Goal: Task Accomplishment & Management: Use online tool/utility

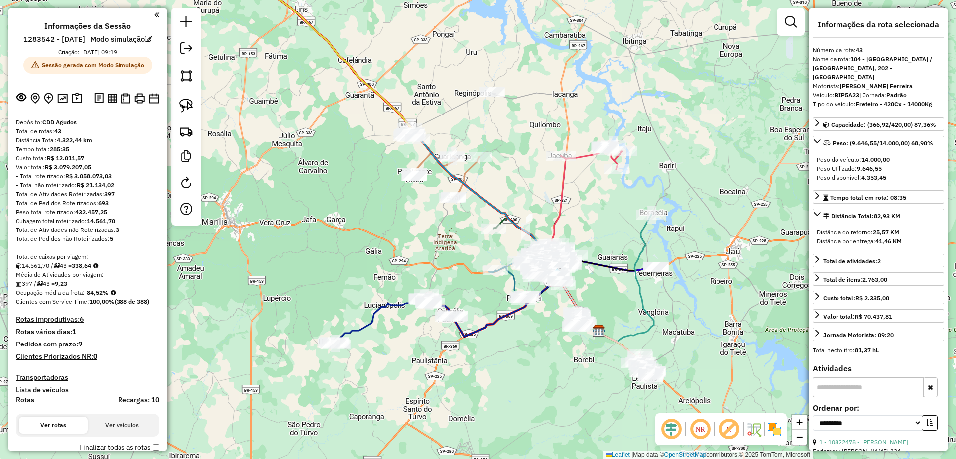
select select "**********"
click at [367, 248] on div "Janela de atendimento Grade de atendimento Capacidade Transportadoras Veículos …" at bounding box center [478, 229] width 956 height 459
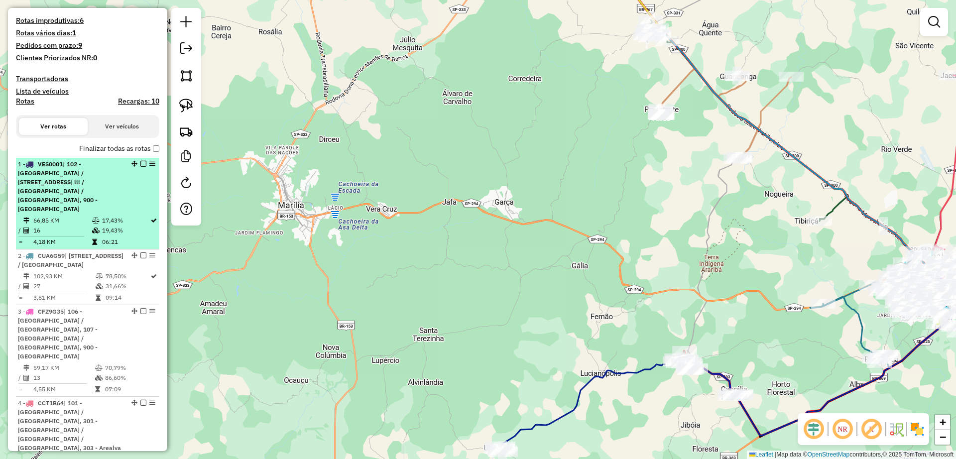
scroll to position [208, 0]
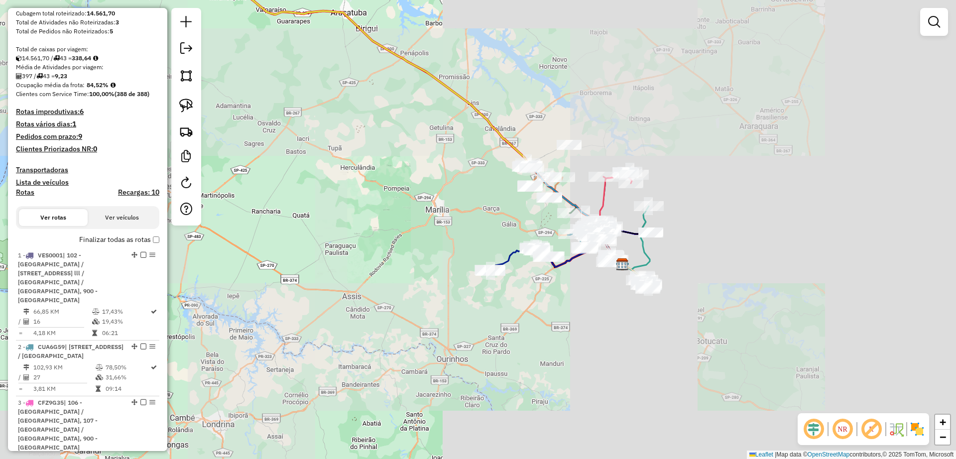
drag, startPoint x: 635, startPoint y: 219, endPoint x: 509, endPoint y: 218, distance: 126.0
click at [507, 218] on div "Janela de atendimento Grade de atendimento Capacidade Transportadoras Veículos …" at bounding box center [478, 229] width 956 height 459
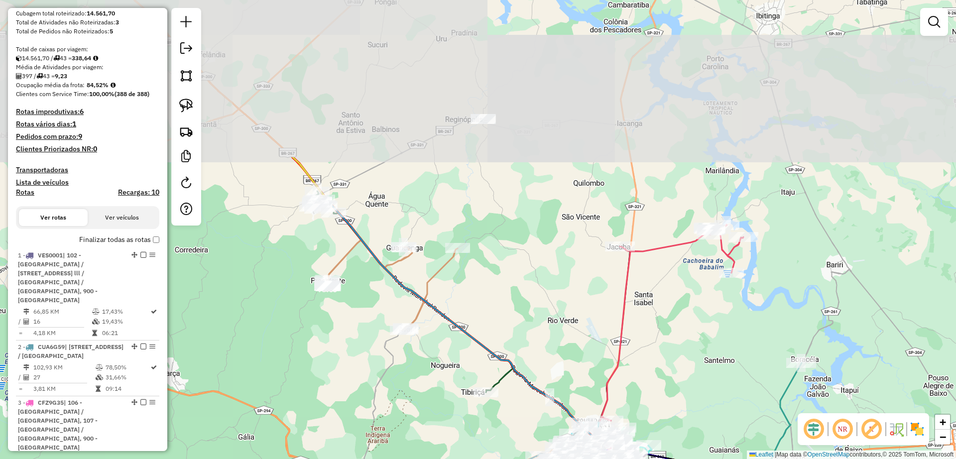
drag, startPoint x: 517, startPoint y: 217, endPoint x: 521, endPoint y: 249, distance: 33.1
click at [521, 249] on div "Janela de atendimento Grade de atendimento Capacidade Transportadoras Veículos …" at bounding box center [478, 229] width 956 height 459
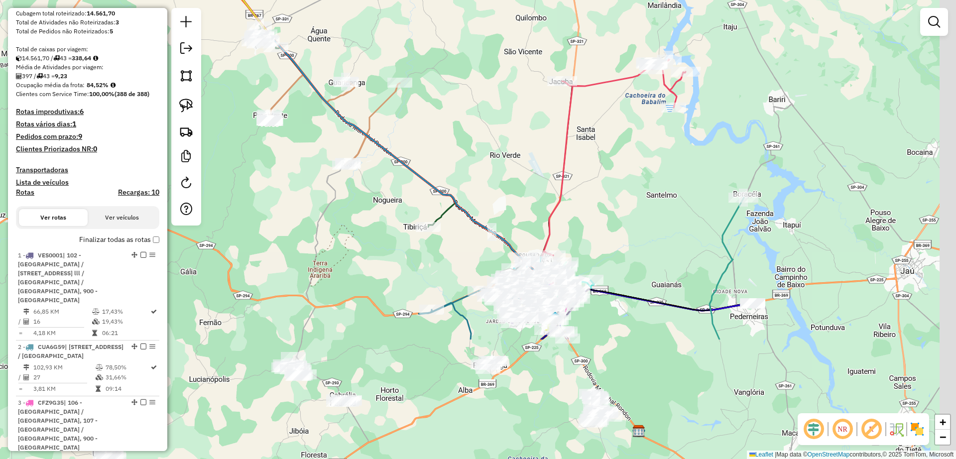
drag, startPoint x: 537, startPoint y: 254, endPoint x: 479, endPoint y: 98, distance: 167.2
click at [479, 98] on div "Janela de atendimento Grade de atendimento Capacidade Transportadoras Veículos …" at bounding box center [478, 229] width 956 height 459
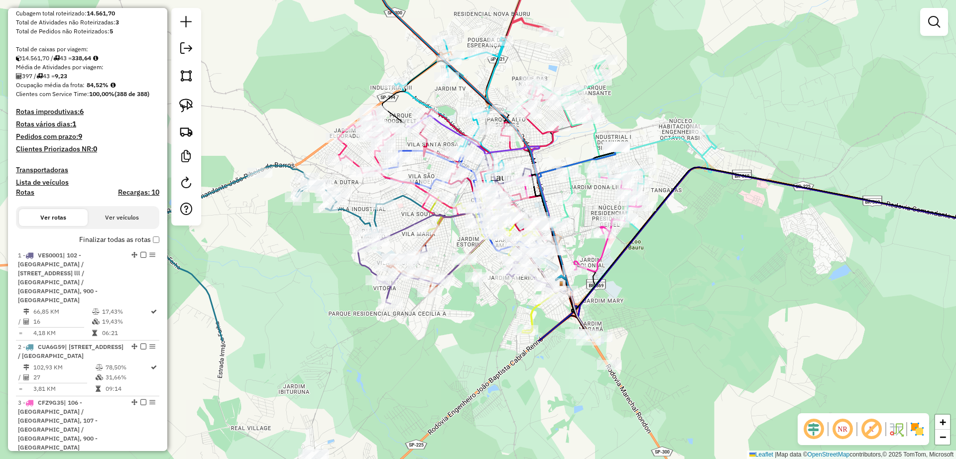
drag, startPoint x: 775, startPoint y: 398, endPoint x: 721, endPoint y: 235, distance: 172.6
click at [721, 235] on div "Janela de atendimento Grade de atendimento Capacidade Transportadoras Veículos …" at bounding box center [478, 229] width 956 height 459
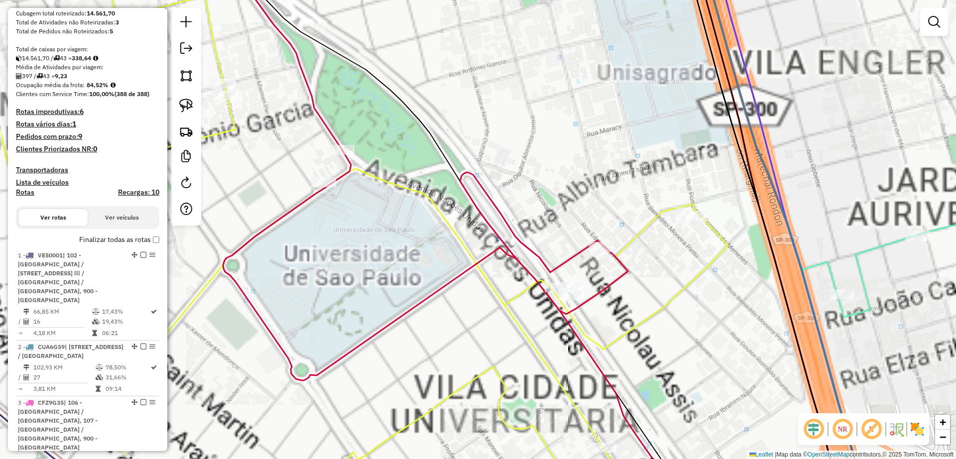
click at [599, 291] on icon at bounding box center [295, 229] width 783 height 551
select select "**********"
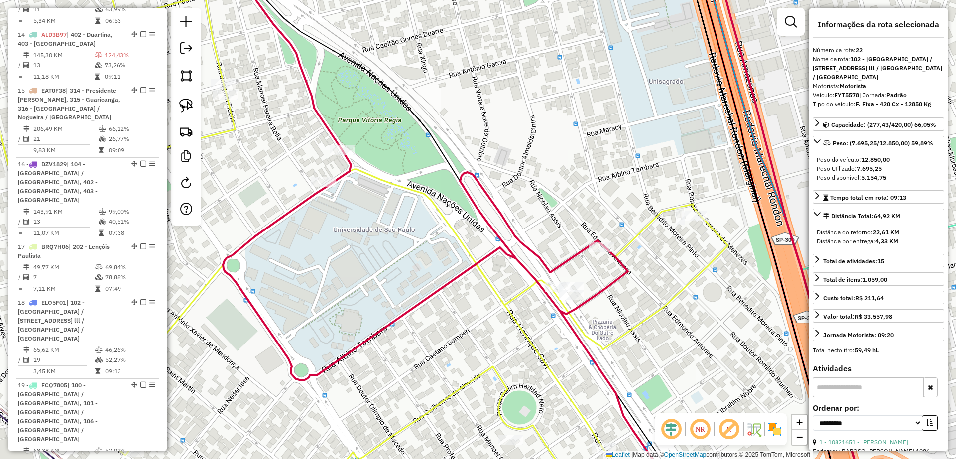
scroll to position [1956, 0]
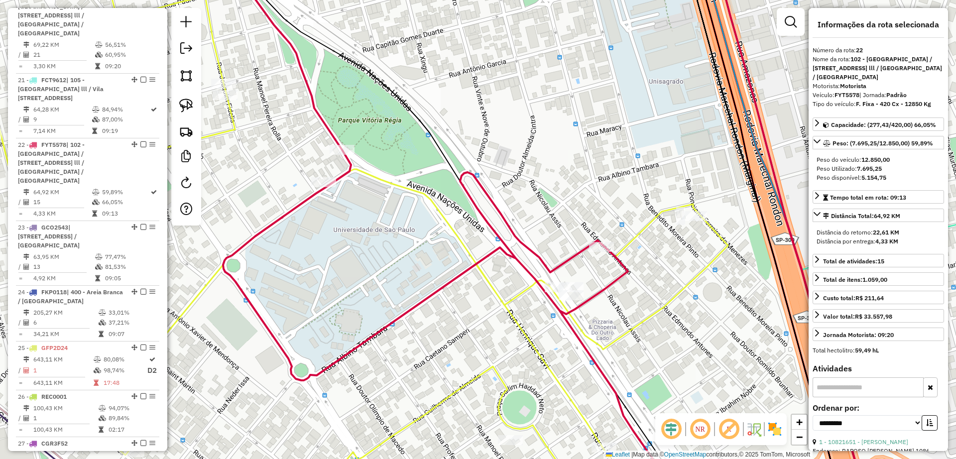
click at [644, 232] on icon at bounding box center [316, 229] width 824 height 551
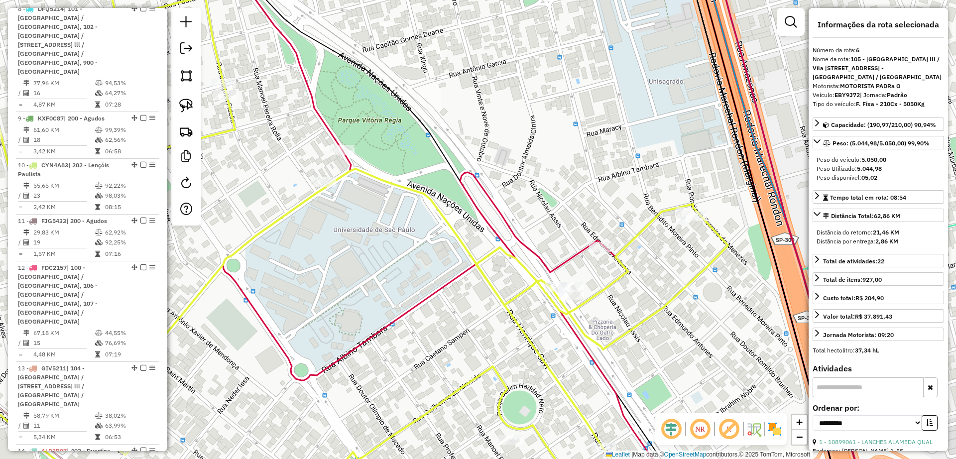
scroll to position [848, 0]
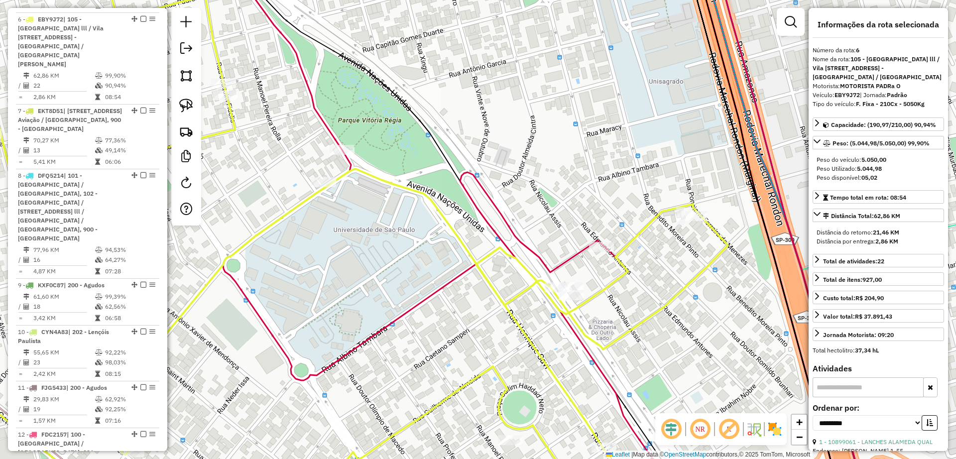
click at [616, 165] on div "Janela de atendimento Grade de atendimento Capacidade Transportadoras Veículos …" at bounding box center [478, 229] width 956 height 459
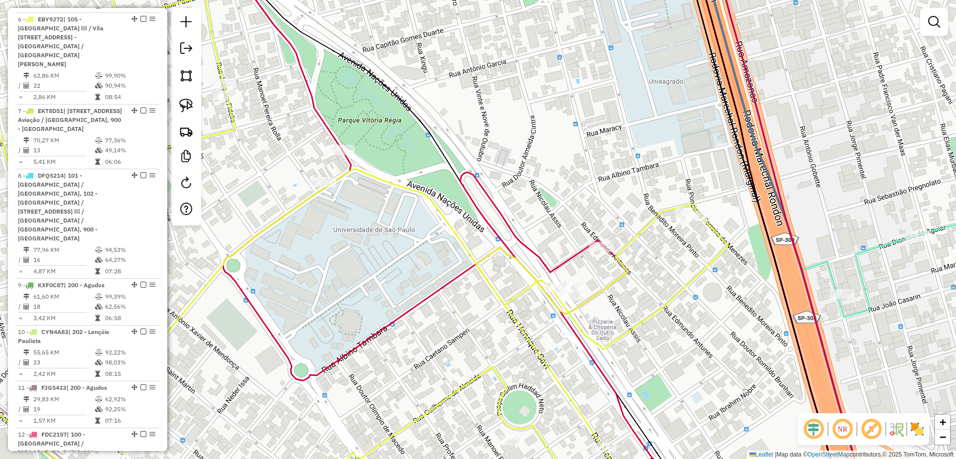
click at [635, 247] on div "Janela de atendimento Grade de atendimento Capacidade Transportadoras Veículos …" at bounding box center [478, 229] width 956 height 459
click at [633, 243] on icon at bounding box center [316, 229] width 824 height 551
select select "**********"
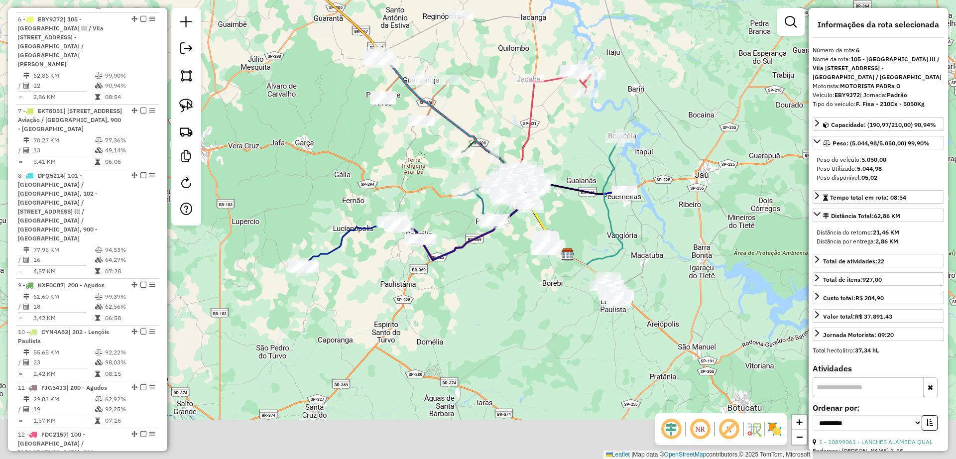
drag, startPoint x: 551, startPoint y: 361, endPoint x: 502, endPoint y: 265, distance: 107.6
click at [502, 265] on div "Janela de atendimento Grade de atendimento Capacidade Transportadoras Veículos …" at bounding box center [478, 229] width 956 height 459
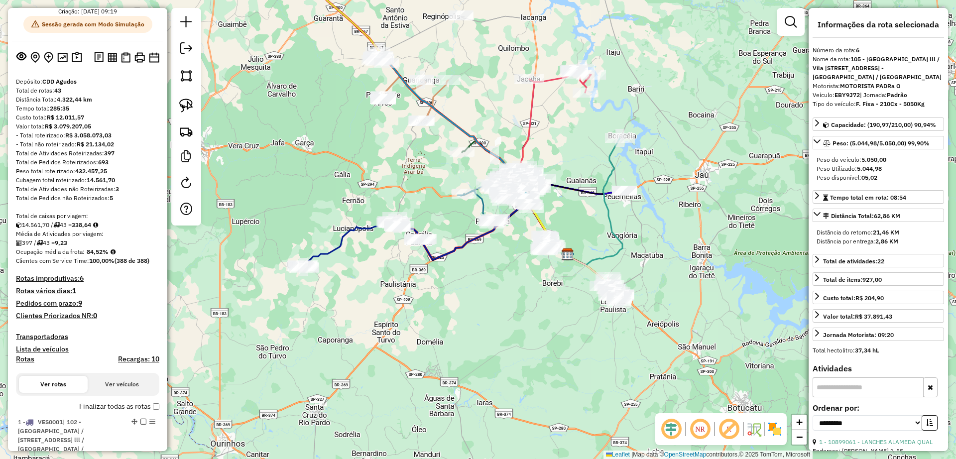
scroll to position [62, 0]
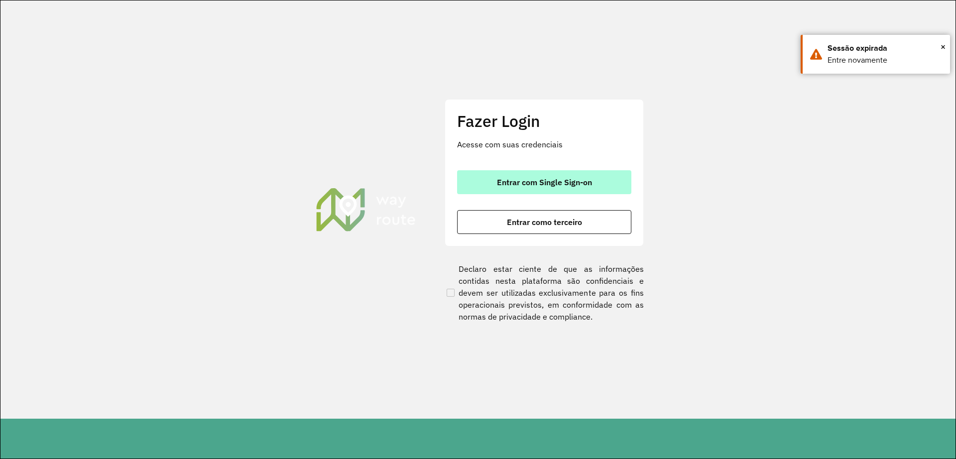
click at [546, 180] on span "Entrar com Single Sign-on" at bounding box center [544, 182] width 95 height 8
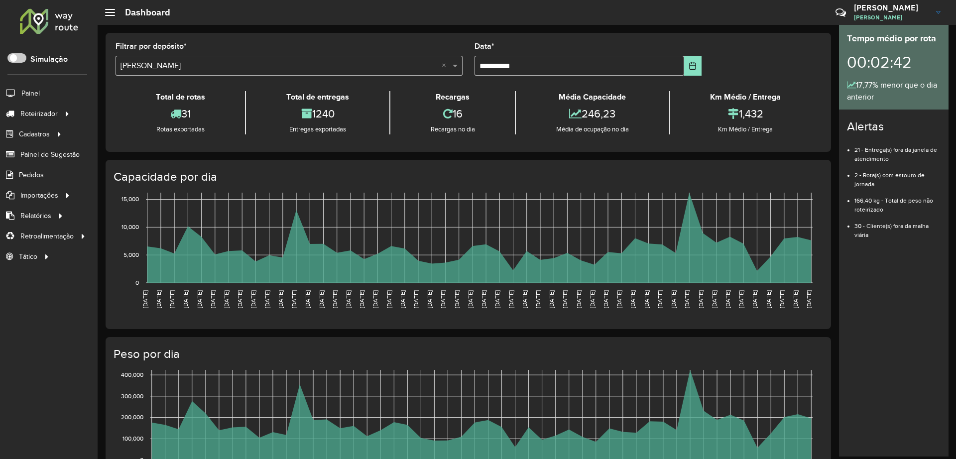
drag, startPoint x: 19, startPoint y: 57, endPoint x: 21, endPoint y: 74, distance: 16.6
click at [18, 57] on span at bounding box center [16, 57] width 19 height 9
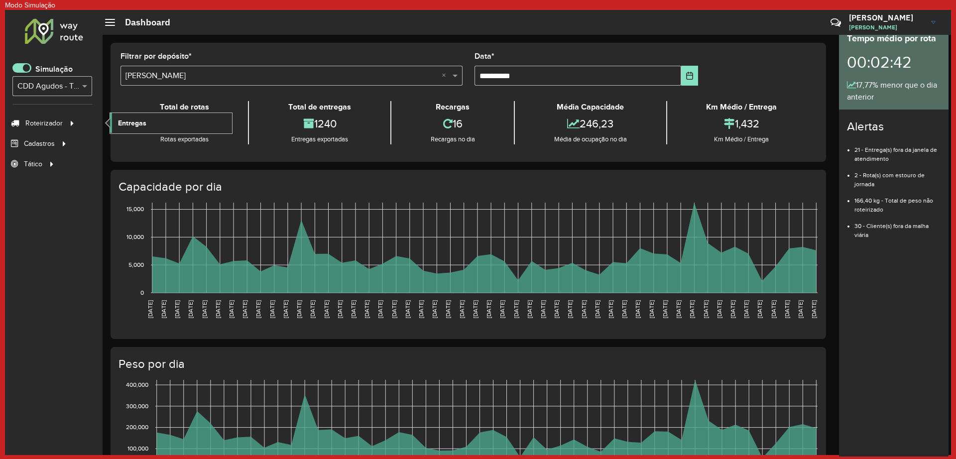
click at [124, 121] on span "Entregas" at bounding box center [132, 123] width 28 height 10
drag, startPoint x: 19, startPoint y: 68, endPoint x: 115, endPoint y: 4, distance: 114.8
click at [55, 43] on div "Roteirizador AmbevTech Simulação Selecione... × CDD Agudos - Testes PyVRP Rotei…" at bounding box center [54, 232] width 98 height 445
click at [23, 69] on span at bounding box center [21, 67] width 19 height 9
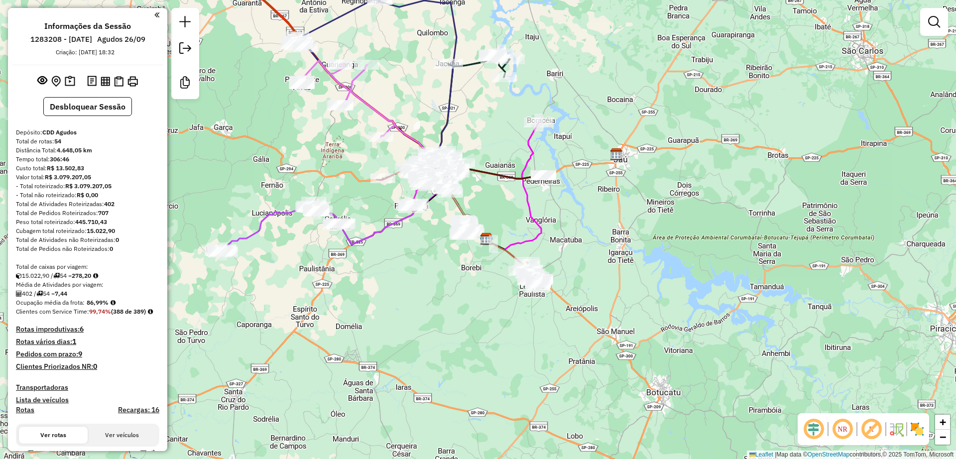
drag, startPoint x: 410, startPoint y: 242, endPoint x: 418, endPoint y: 250, distance: 11.3
click at [418, 250] on div "Janela de atendimento Grade de atendimento Capacidade Transportadoras Veículos …" at bounding box center [478, 229] width 956 height 459
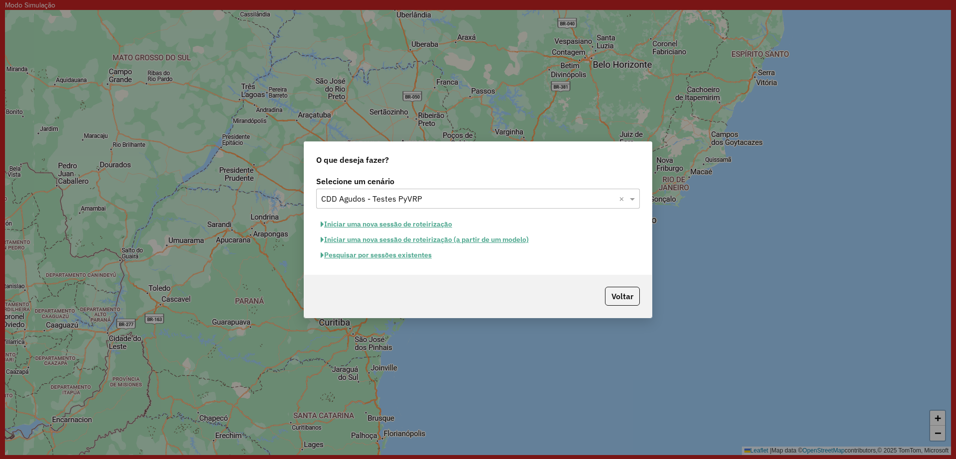
click at [417, 219] on button "Iniciar uma nova sessão de roteirização" at bounding box center [386, 224] width 140 height 15
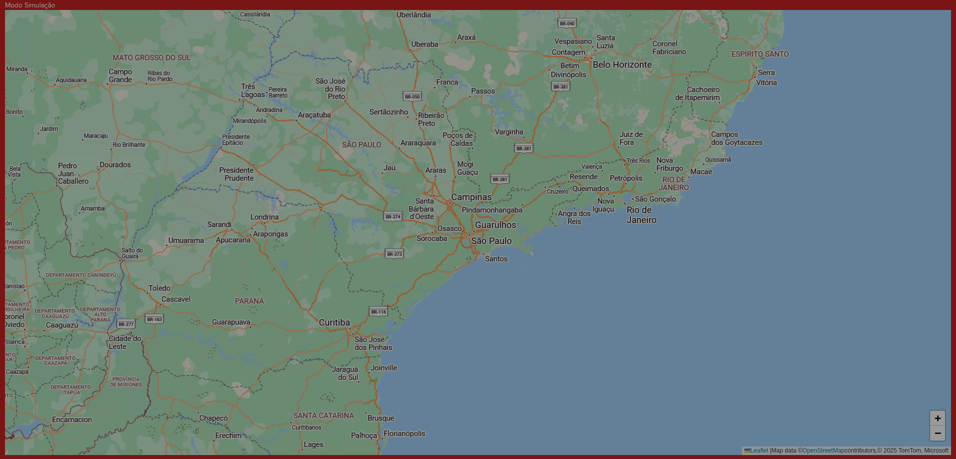
select select "*"
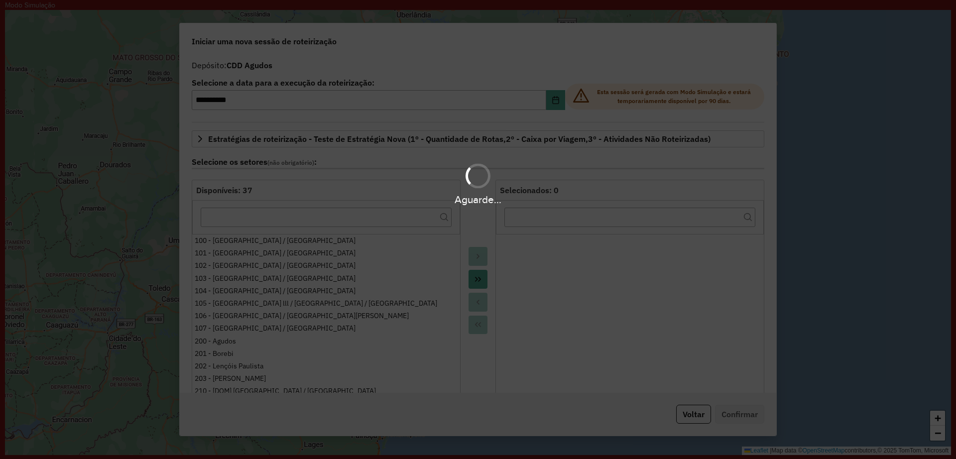
click at [688, 418] on div "Aguarde..." at bounding box center [478, 229] width 956 height 459
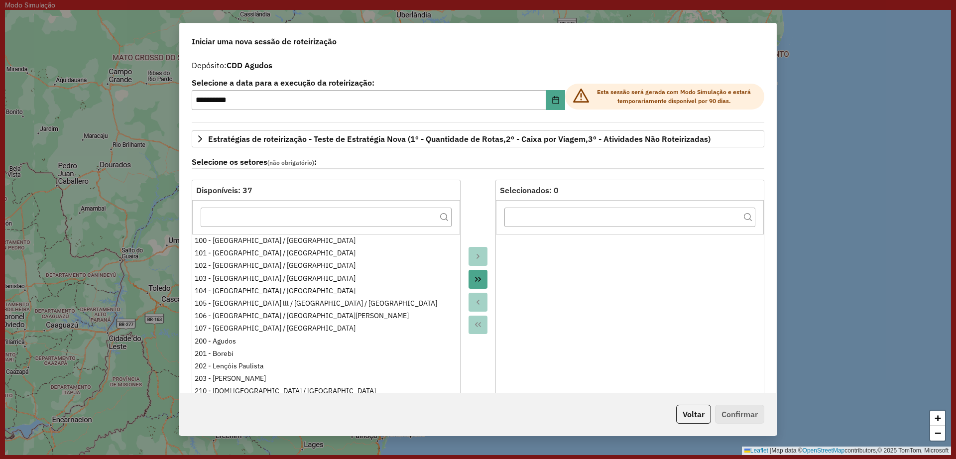
click at [690, 417] on button "Voltar" at bounding box center [693, 414] width 35 height 19
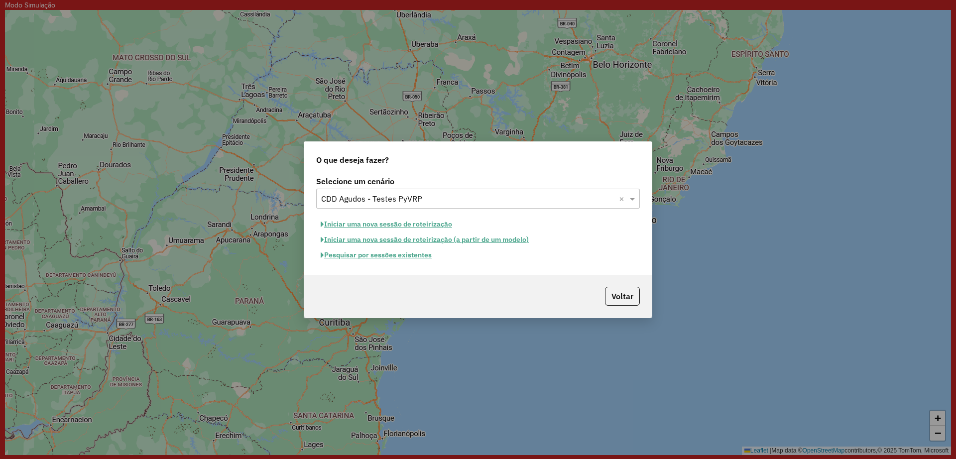
click at [370, 254] on button "Pesquisar por sessões existentes" at bounding box center [376, 254] width 120 height 15
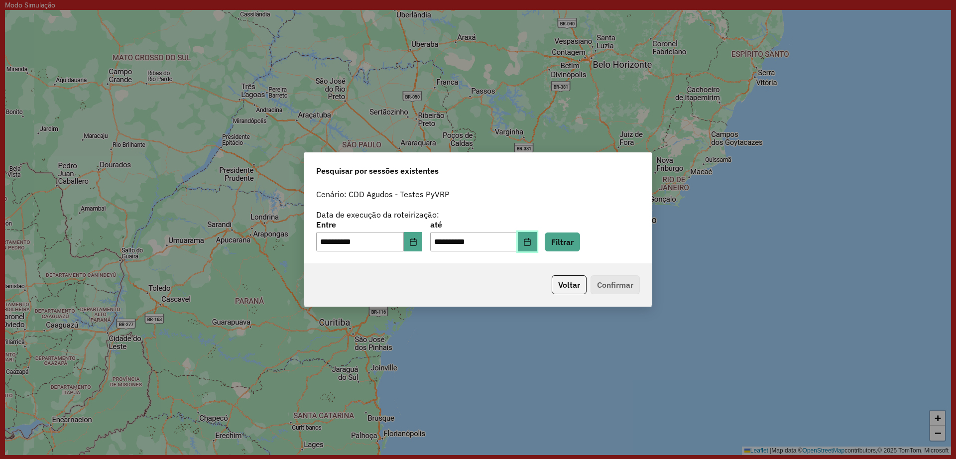
click at [537, 243] on button "Choose Date" at bounding box center [527, 242] width 19 height 20
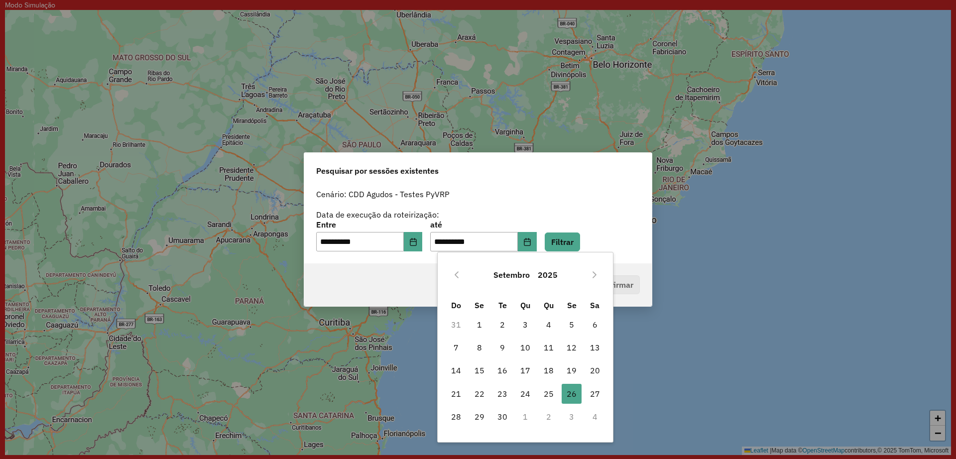
click at [630, 243] on div "**********" at bounding box center [478, 236] width 324 height 31
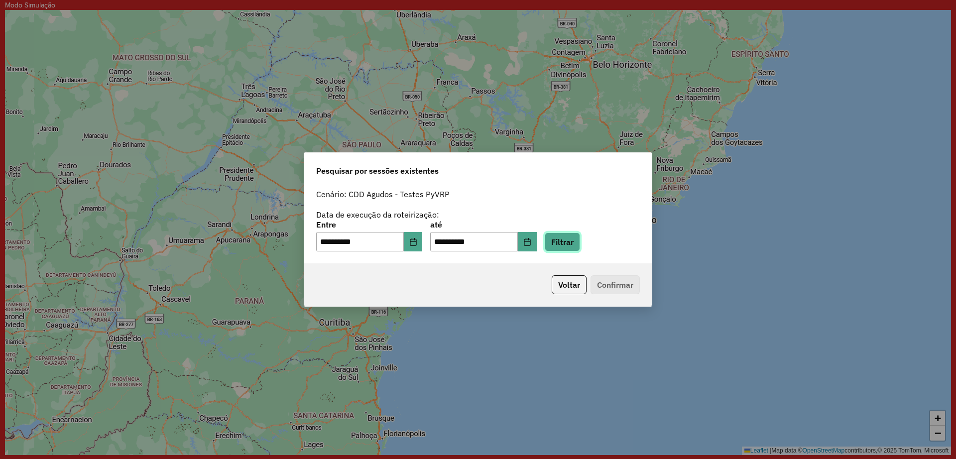
click at [580, 249] on button "Filtrar" at bounding box center [562, 242] width 35 height 19
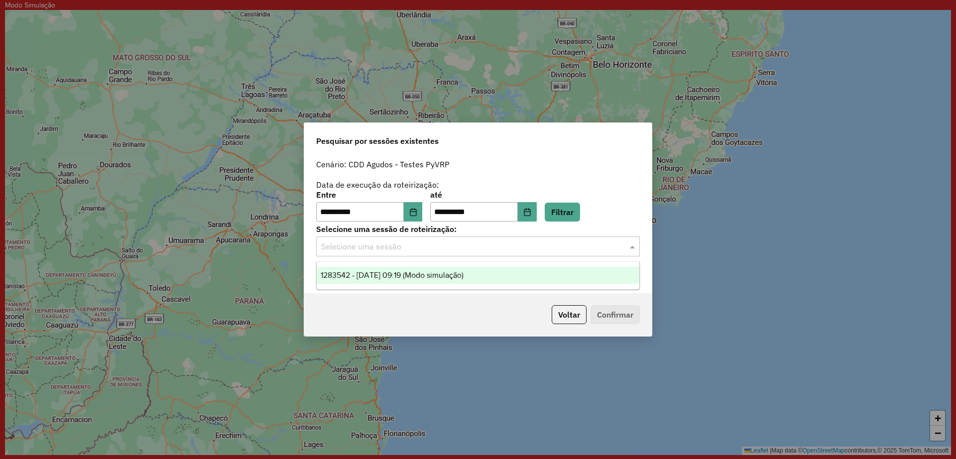
click at [467, 249] on input "text" at bounding box center [468, 247] width 294 height 12
click at [461, 279] on span "1283542 - 26/09/2025 09:19 (Modo simulação)" at bounding box center [392, 275] width 143 height 8
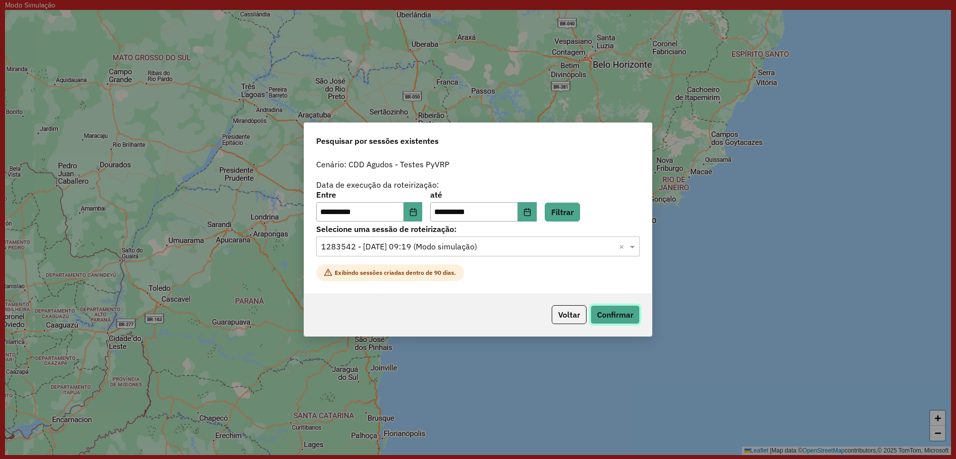
click at [622, 324] on button "Confirmar" at bounding box center [615, 314] width 49 height 19
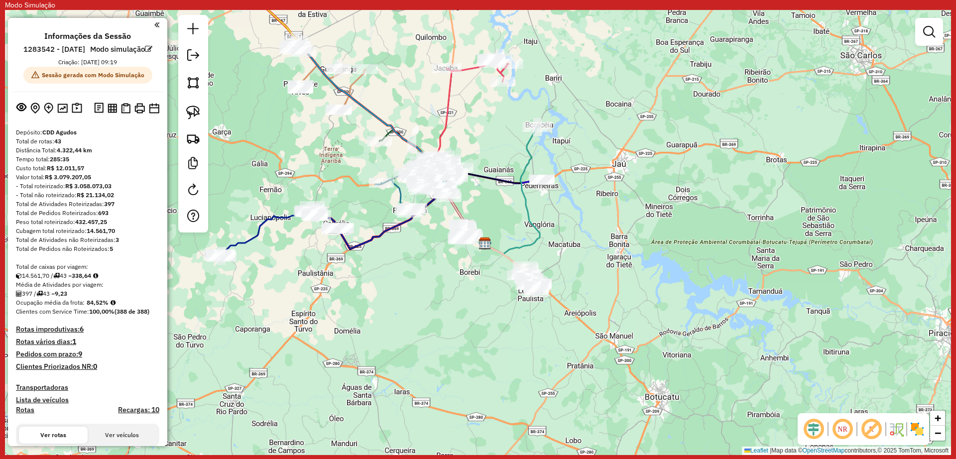
drag, startPoint x: 417, startPoint y: 284, endPoint x: 435, endPoint y: 310, distance: 31.5
click at [435, 310] on div "Janela de atendimento Grade de atendimento Capacidade Transportadoras Veículos …" at bounding box center [478, 232] width 946 height 445
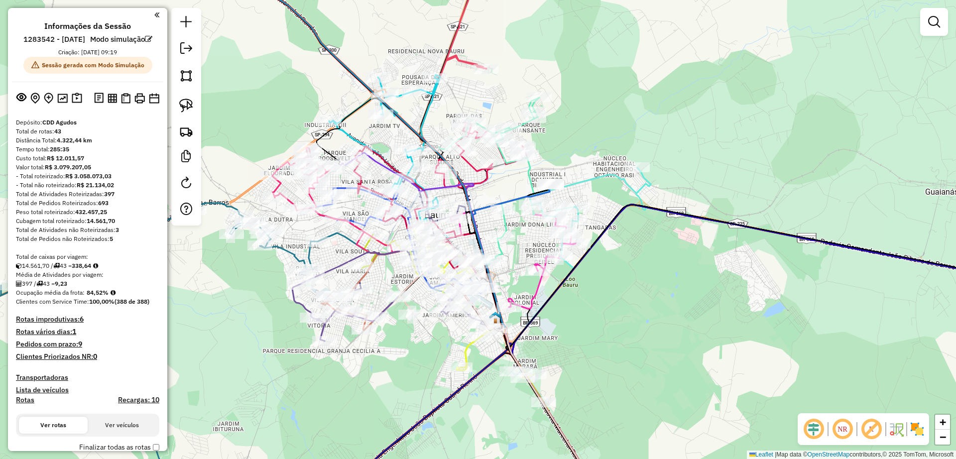
click at [277, 120] on div "Janela de atendimento Grade de atendimento Capacidade Transportadoras Veículos …" at bounding box center [478, 229] width 956 height 459
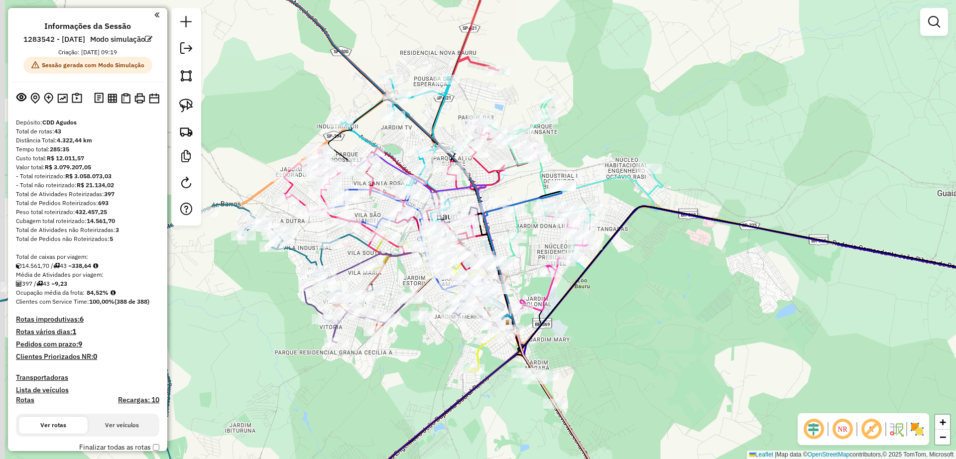
drag, startPoint x: 268, startPoint y: 121, endPoint x: 281, endPoint y: 122, distance: 13.5
click at [281, 122] on div "Janela de atendimento Grade de atendimento Capacidade Transportadoras Veículos …" at bounding box center [478, 229] width 956 height 459
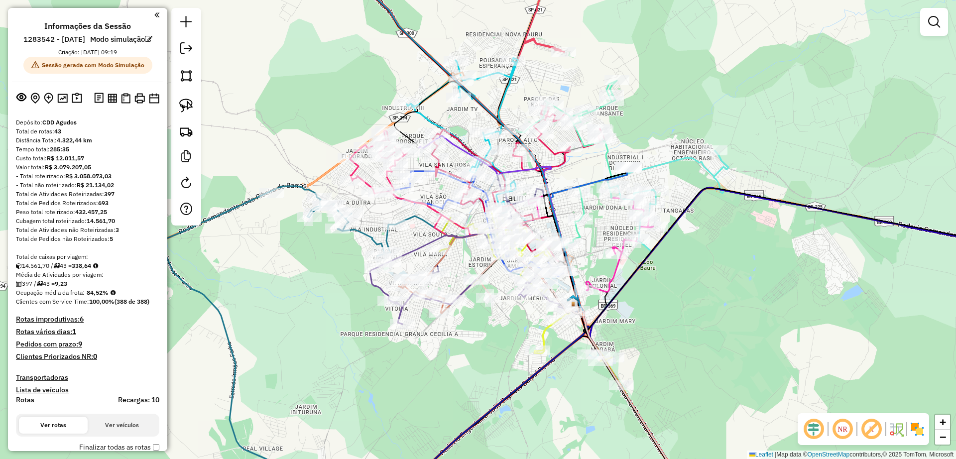
drag, startPoint x: 279, startPoint y: 125, endPoint x: 344, endPoint y: 107, distance: 66.8
click at [344, 107] on div "Janela de atendimento Grade de atendimento Capacidade Transportadoras Veículos …" at bounding box center [478, 229] width 956 height 459
click at [321, 285] on div "Janela de atendimento Grade de atendimento Capacidade Transportadoras Veículos …" at bounding box center [478, 229] width 956 height 459
click at [293, 286] on div "Janela de atendimento Grade de atendimento Capacidade Transportadoras Veículos …" at bounding box center [478, 229] width 956 height 459
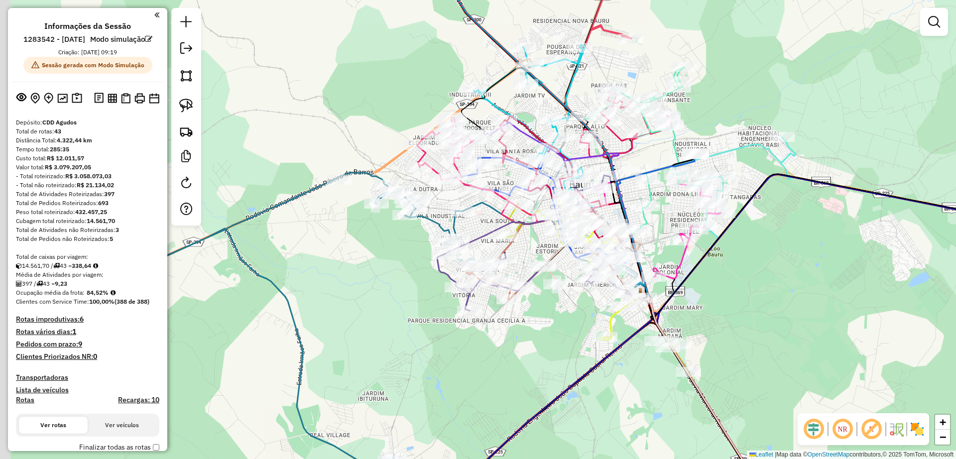
drag, startPoint x: 322, startPoint y: 277, endPoint x: 390, endPoint y: 264, distance: 69.9
click at [390, 264] on div "Janela de atendimento Grade de atendimento Capacidade Transportadoras Veículos …" at bounding box center [478, 229] width 956 height 459
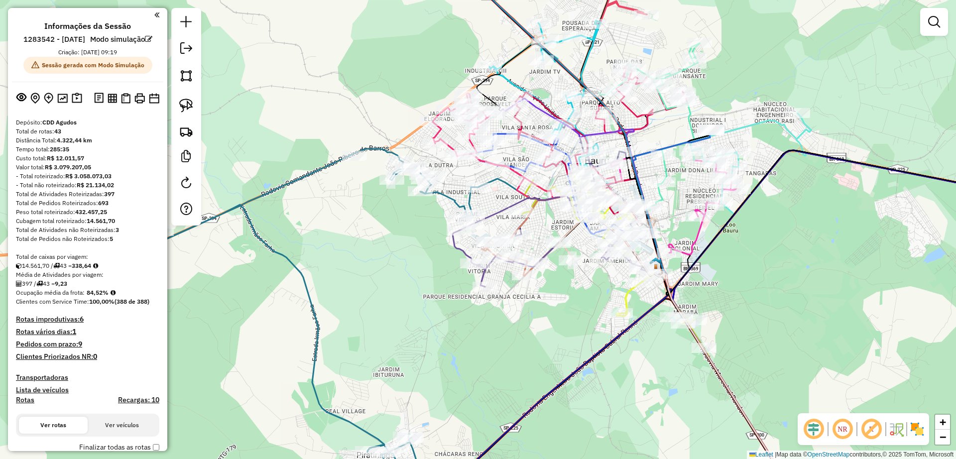
drag, startPoint x: 387, startPoint y: 321, endPoint x: 401, endPoint y: 295, distance: 29.0
click at [401, 295] on div "Janela de atendimento Grade de atendimento Capacidade Transportadoras Veículos …" at bounding box center [478, 229] width 956 height 459
click at [389, 215] on div "Rota 2 - Placa CUA6G59 10854403 - LUIZA DE JESUS LEME Janela de atendimento Gra…" at bounding box center [478, 229] width 956 height 459
click at [448, 193] on icon at bounding box center [365, 309] width 510 height 322
select select "**********"
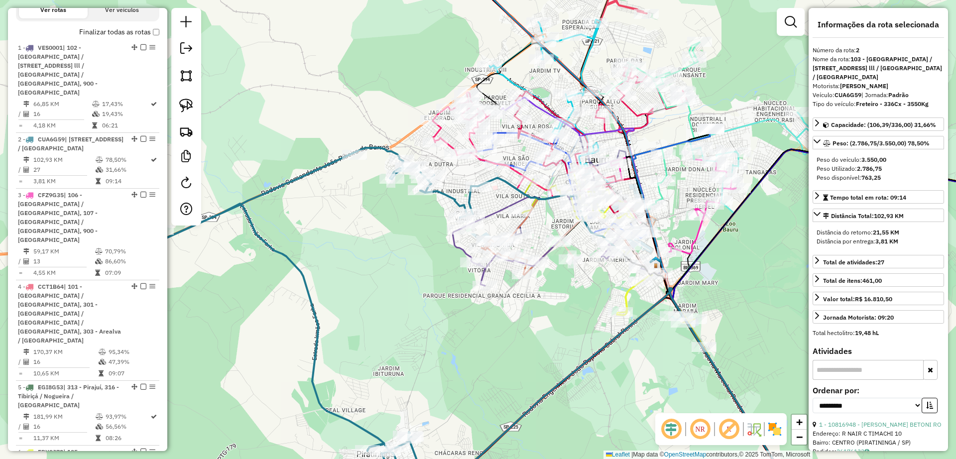
click at [408, 241] on div "Janela de atendimento Grade de atendimento Capacidade Transportadoras Veículos …" at bounding box center [478, 229] width 956 height 459
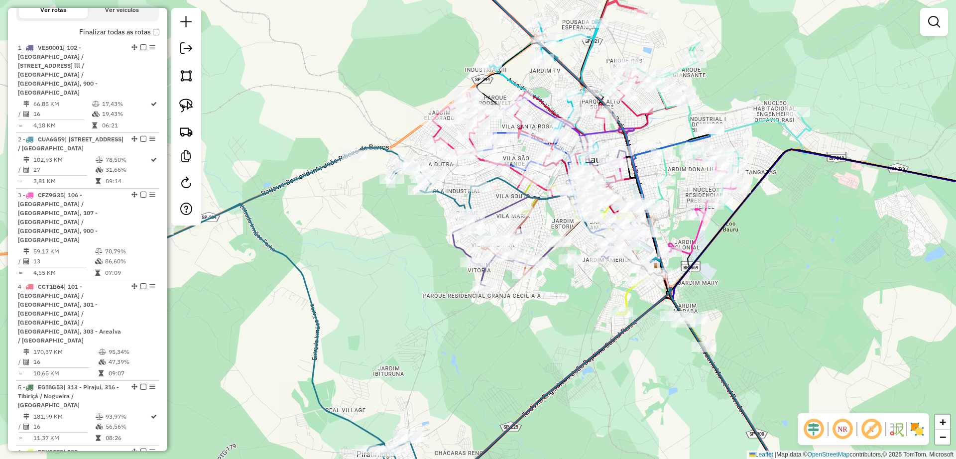
scroll to position [553, 0]
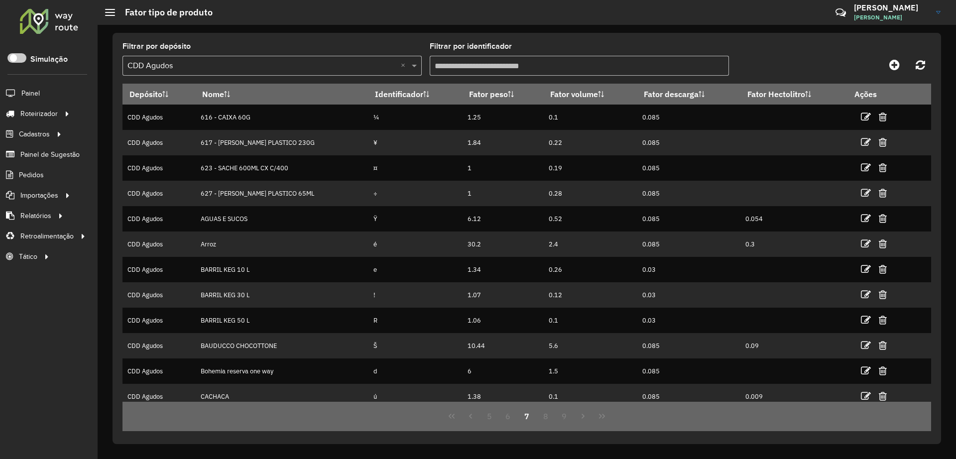
scroll to position [7, 0]
